Goal: Go to known website: Access a specific website the user already knows

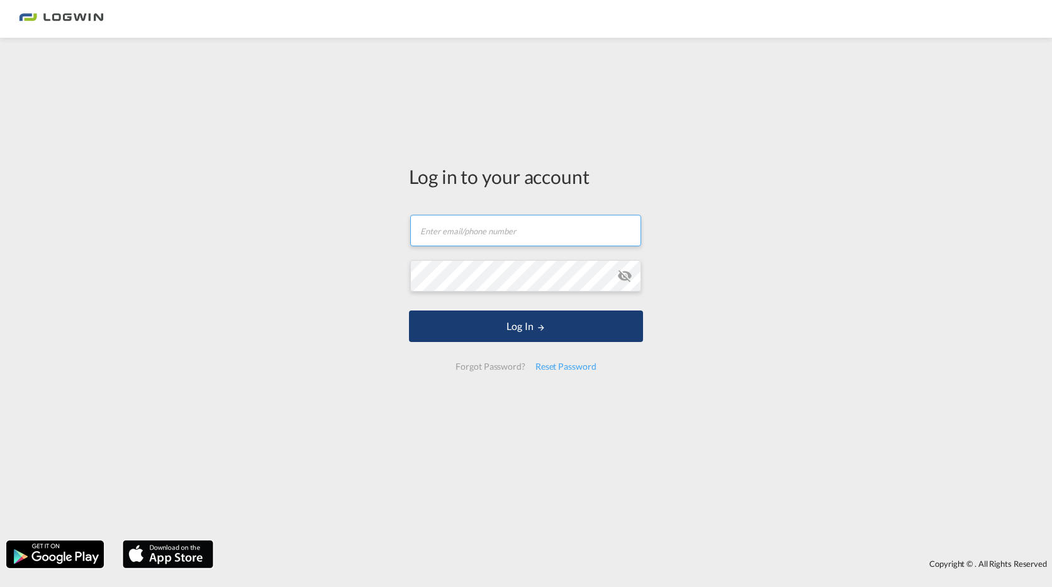
type input "[PERSON_NAME][EMAIL_ADDRESS][PERSON_NAME][DOMAIN_NAME]"
click at [564, 332] on button "Log In" at bounding box center [526, 325] width 234 height 31
